Goal: Information Seeking & Learning: Find specific fact

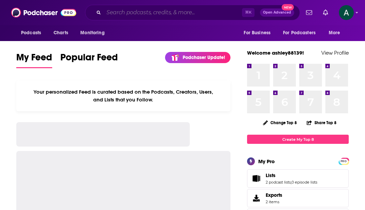
click at [139, 13] on input "Search podcasts, credits, & more..." at bounding box center [173, 12] width 138 height 11
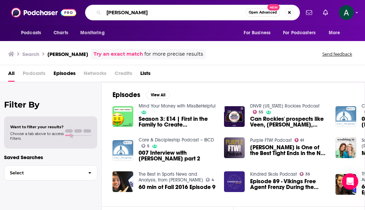
type input "[PERSON_NAME]"
click at [124, 73] on span "Credits" at bounding box center [124, 75] width 18 height 14
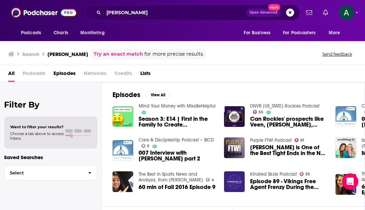
click at [122, 74] on span "Credits" at bounding box center [124, 75] width 18 height 14
click at [11, 74] on span "All" at bounding box center [11, 75] width 6 height 14
click at [237, 79] on div "All Podcasts Episodes Networks Credits Lists" at bounding box center [183, 75] width 351 height 14
click at [148, 72] on span "Lists" at bounding box center [145, 75] width 10 height 14
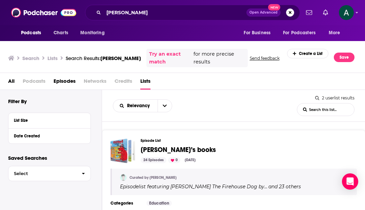
click at [62, 81] on span "Episodes" at bounding box center [65, 83] width 22 height 14
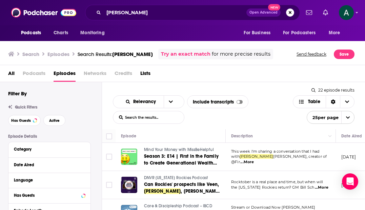
click at [262, 72] on div "All Podcasts Episodes Networks Credits Lists" at bounding box center [184, 75] width 352 height 14
